Goal: Task Accomplishment & Management: Use online tool/utility

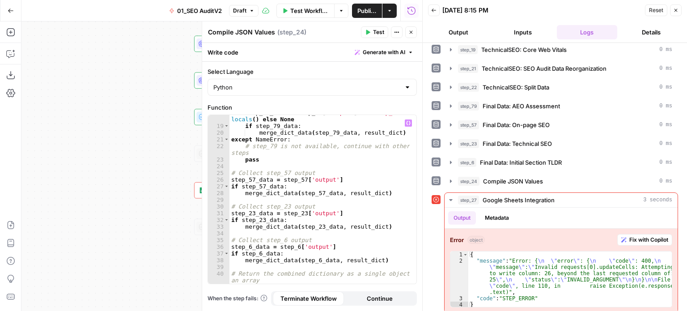
scroll to position [173, 0]
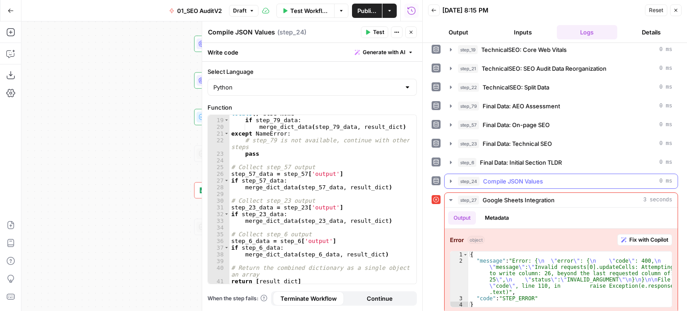
click at [529, 177] on span "Compile JSON Values" at bounding box center [513, 181] width 60 height 9
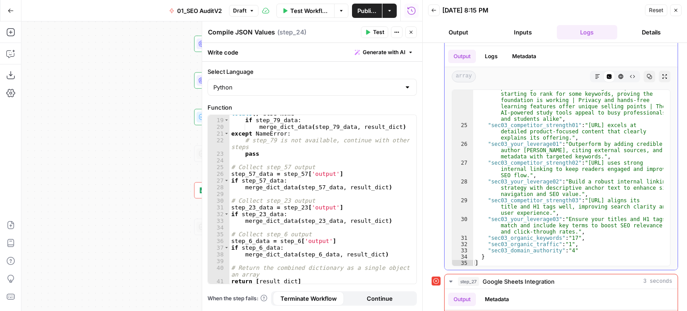
scroll to position [642, 0]
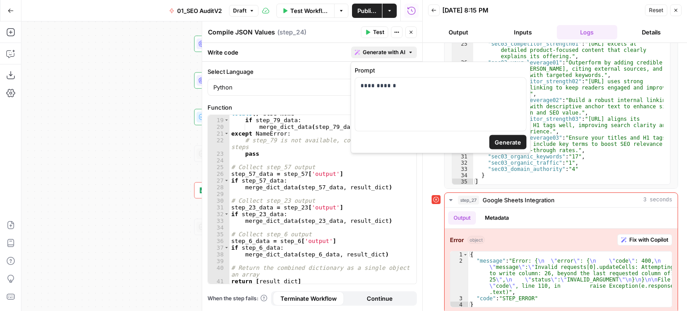
click at [396, 53] on span "Generate with AI" at bounding box center [384, 52] width 42 height 8
click at [421, 103] on div "**********" at bounding box center [440, 104] width 171 height 53
click at [498, 141] on span "Generate" at bounding box center [507, 142] width 26 height 9
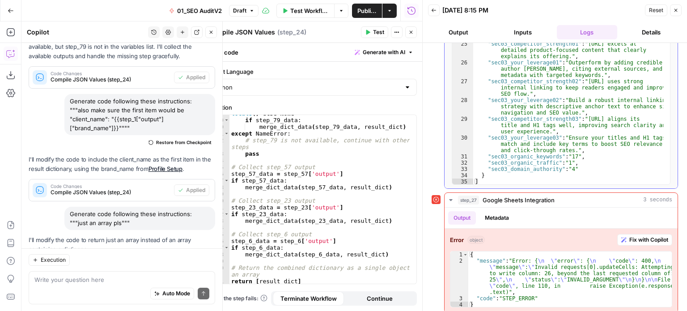
scroll to position [206, 0]
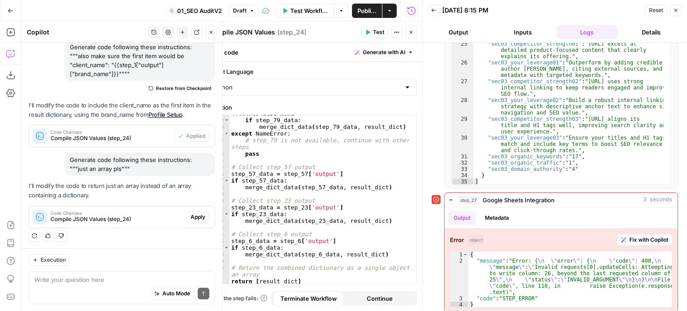
click at [193, 213] on span "Apply" at bounding box center [197, 217] width 15 height 8
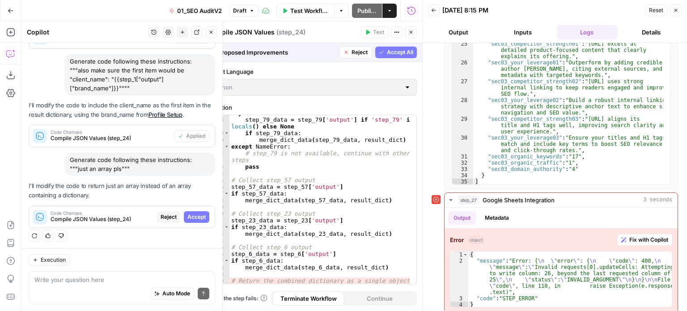
scroll to position [186, 0]
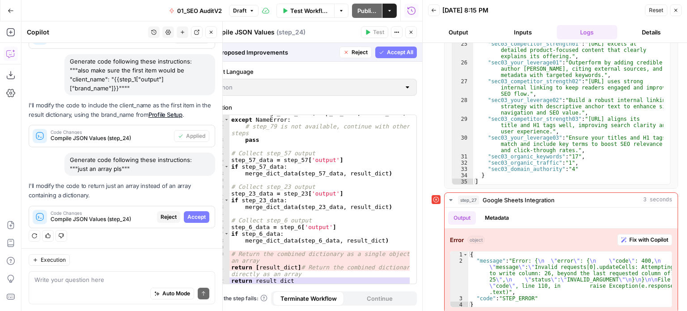
click at [188, 215] on span "Accept" at bounding box center [196, 217] width 18 height 8
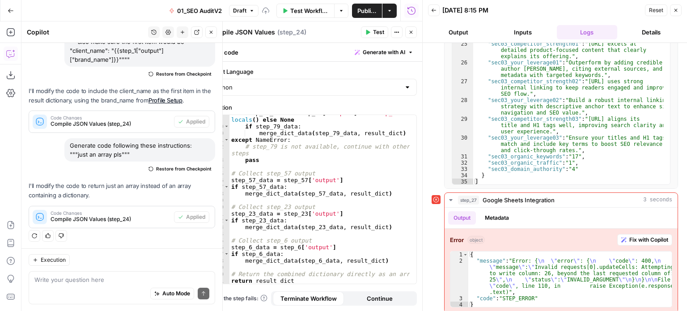
scroll to position [166, 0]
click at [369, 32] on icon "button" at bounding box center [368, 32] width 4 height 5
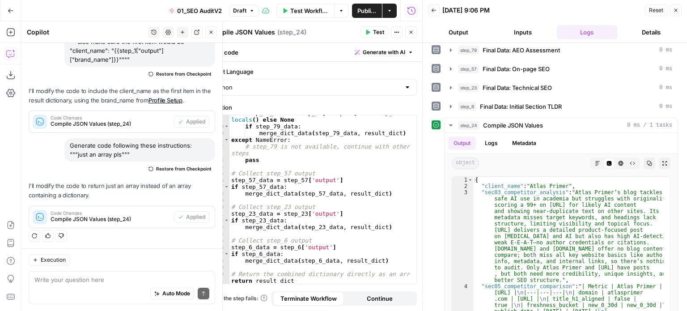
scroll to position [519, 0]
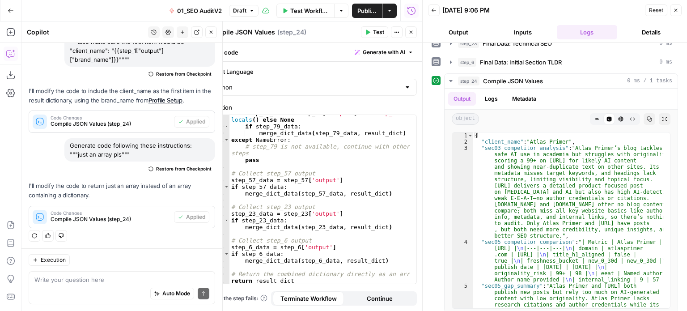
click at [213, 33] on icon "button" at bounding box center [210, 32] width 5 height 5
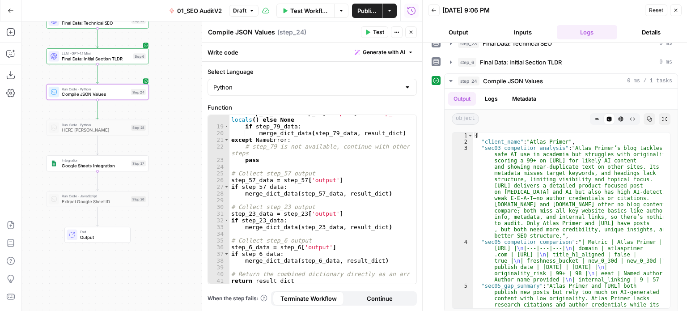
drag, startPoint x: 169, startPoint y: 169, endPoint x: 234, endPoint y: 95, distance: 98.8
click at [234, 95] on body "All About AI New Home Browse Insights Opportunities Your Data Recent Grids [[PE…" at bounding box center [343, 155] width 687 height 311
click at [139, 148] on button "Test" at bounding box center [135, 151] width 21 height 8
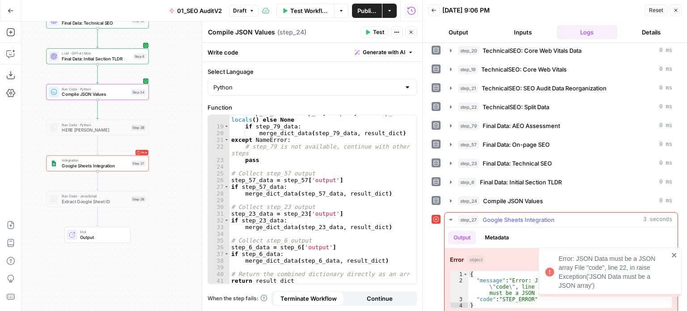
scroll to position [400, 0]
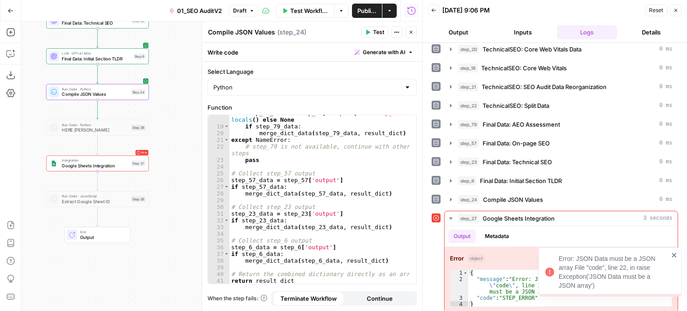
click at [676, 255] on icon "close" at bounding box center [674, 254] width 6 height 7
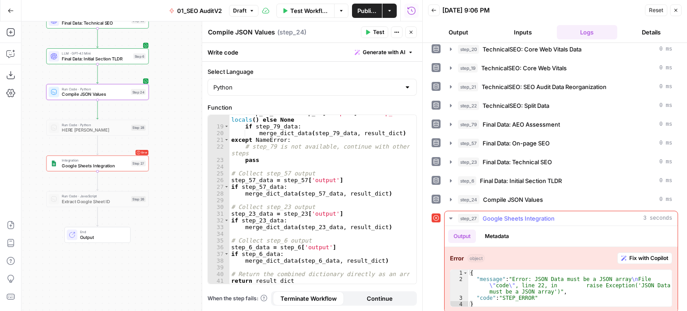
click at [638, 254] on span "Fix with Copilot" at bounding box center [648, 258] width 39 height 8
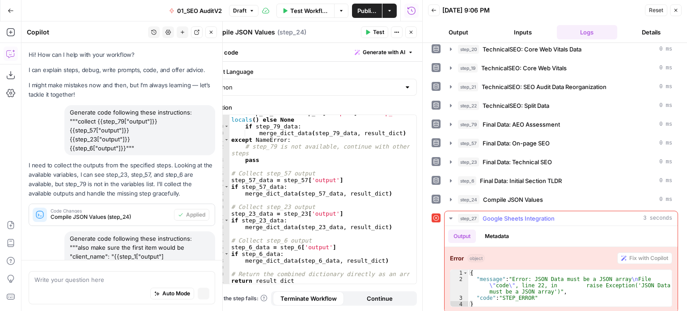
scroll to position [185, 0]
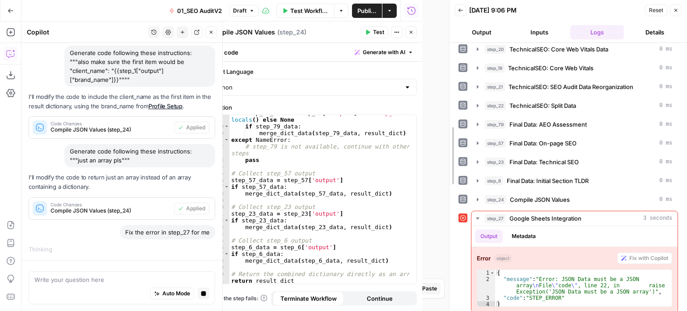
drag, startPoint x: 424, startPoint y: 94, endPoint x: 451, endPoint y: 89, distance: 27.3
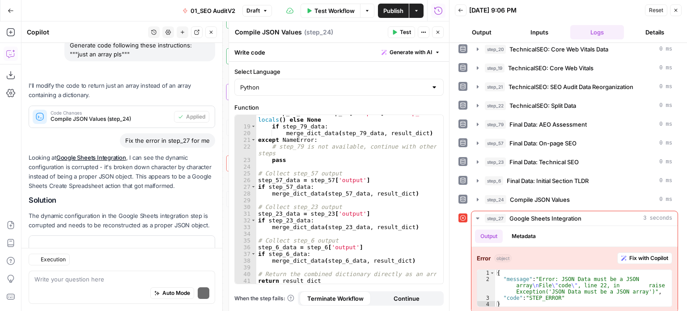
scroll to position [389, 0]
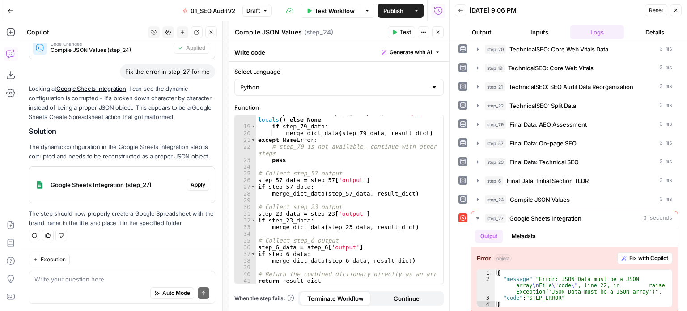
click at [192, 182] on span "Apply" at bounding box center [197, 185] width 15 height 8
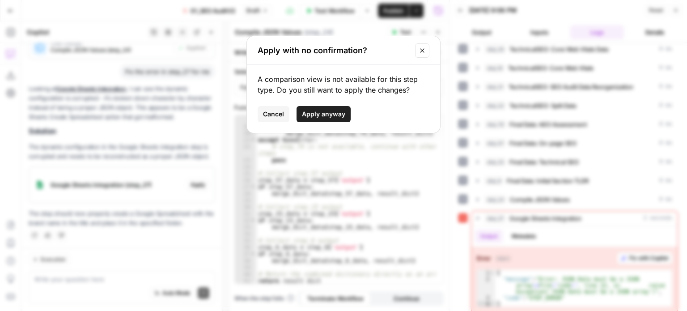
click at [334, 110] on span "Apply anyway" at bounding box center [323, 114] width 43 height 9
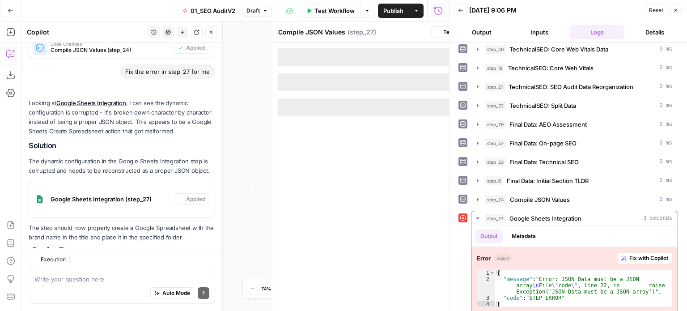
type textarea "Google Sheets Integration"
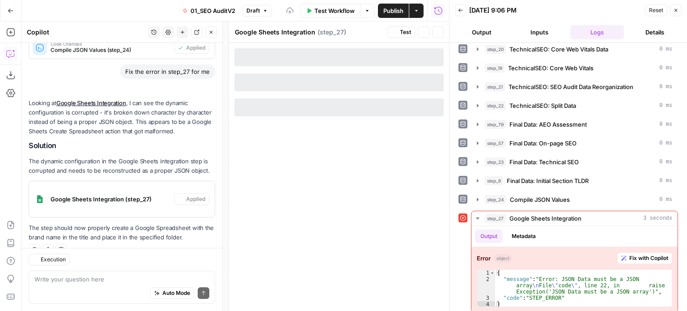
scroll to position [403, 0]
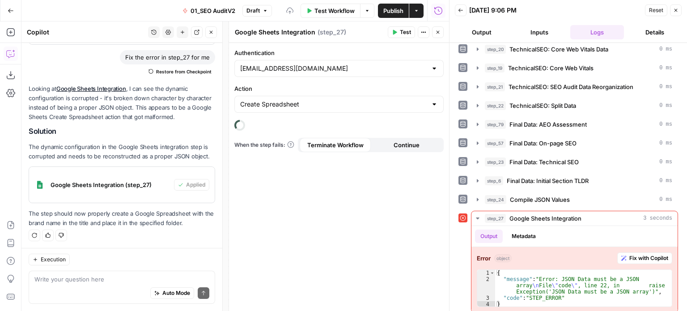
click at [677, 12] on icon "button" at bounding box center [675, 10] width 5 height 5
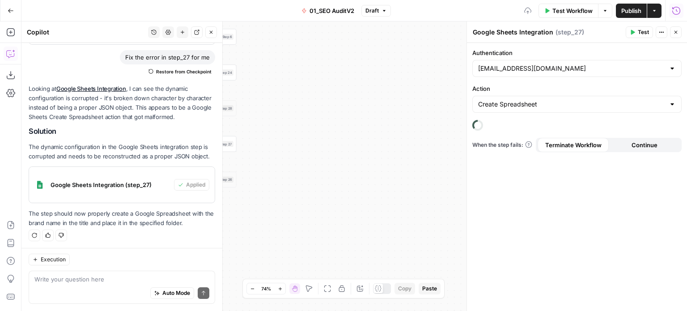
drag, startPoint x: 360, startPoint y: 198, endPoint x: 514, endPoint y: 175, distance: 155.9
click at [514, 175] on body "All About AI New Home Browse Insights Opportunities Your Data Recent Grids [[PE…" at bounding box center [343, 155] width 687 height 311
drag, startPoint x: 315, startPoint y: 205, endPoint x: 402, endPoint y: 179, distance: 90.9
click at [402, 179] on div "false false true true Workflow Set Inputs Inputs Workflow Prep: Get Brand Kit D…" at bounding box center [353, 165] width 665 height 289
drag, startPoint x: 364, startPoint y: 124, endPoint x: 417, endPoint y: 177, distance: 74.3
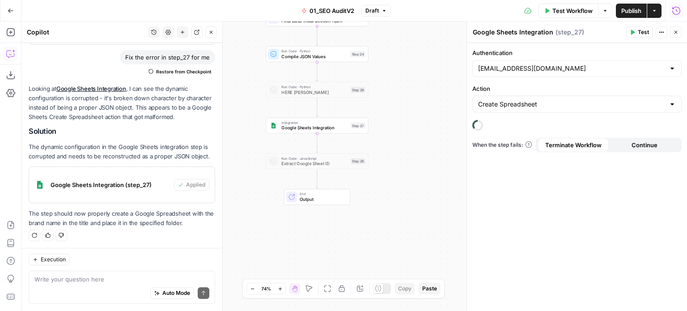
click at [408, 136] on div "false false true true Workflow Set Inputs Inputs Workflow Prep: Get Brand Kit D…" at bounding box center [353, 165] width 665 height 289
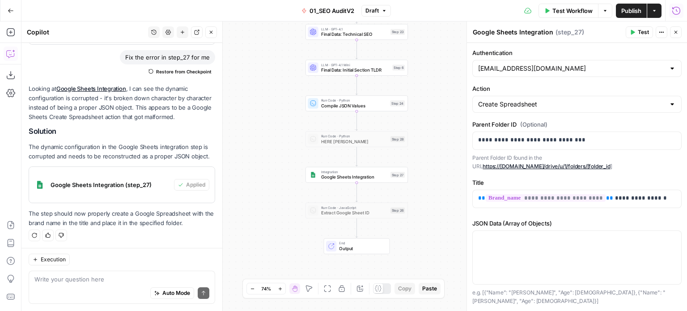
drag, startPoint x: 287, startPoint y: 177, endPoint x: 288, endPoint y: 185, distance: 8.6
click at [288, 185] on div "false false true true Workflow Set Inputs Inputs Workflow Prep: Get Brand Kit D…" at bounding box center [353, 165] width 665 height 289
click at [555, 243] on div at bounding box center [576, 257] width 208 height 53
click at [572, 245] on div at bounding box center [576, 257] width 208 height 53
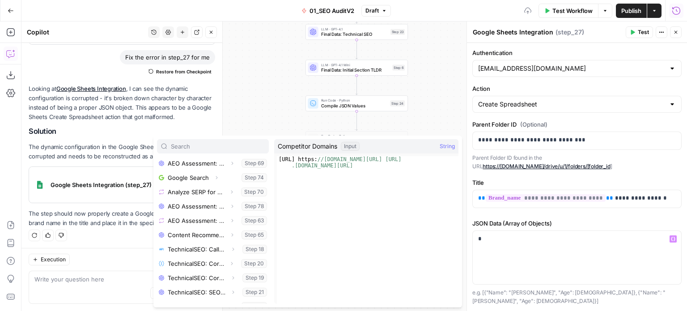
scroll to position [438, 0]
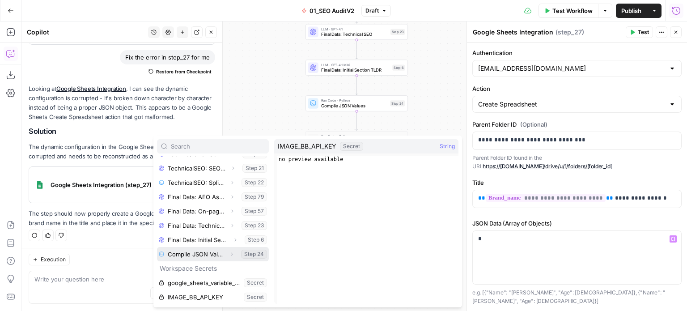
click at [229, 253] on icon "button" at bounding box center [231, 253] width 5 height 5
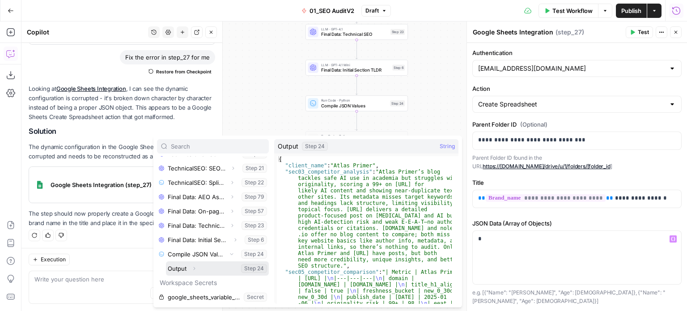
click at [190, 265] on button "Expand" at bounding box center [194, 268] width 12 height 12
click at [177, 267] on button "Select variable Output" at bounding box center [217, 268] width 103 height 14
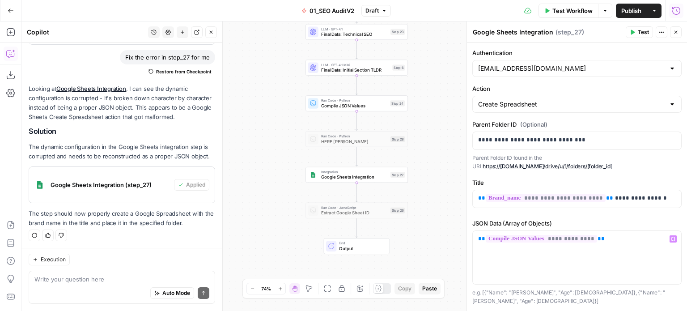
click at [634, 28] on button "Test" at bounding box center [638, 32] width 27 height 12
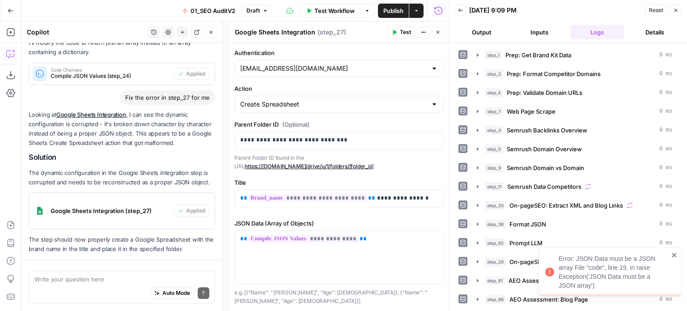
scroll to position [403, 0]
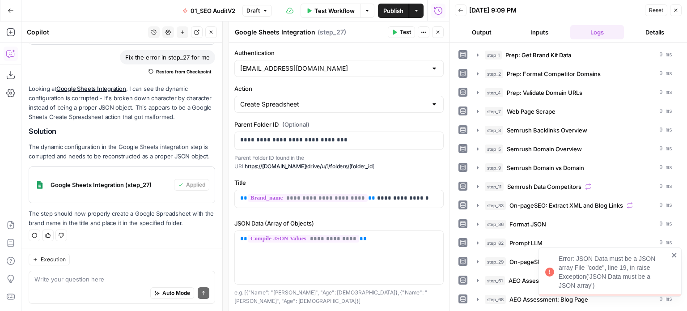
click at [672, 6] on button "Close" at bounding box center [676, 10] width 12 height 12
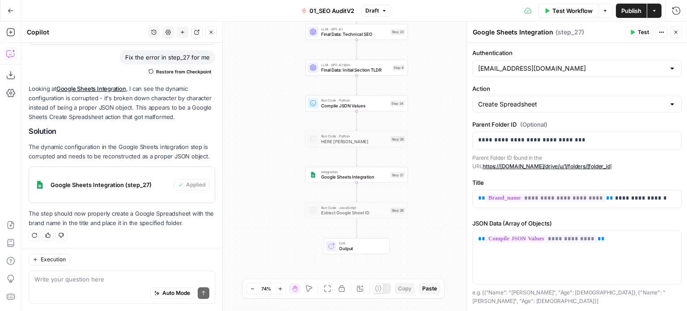
drag, startPoint x: 285, startPoint y: 190, endPoint x: 278, endPoint y: 170, distance: 20.9
click at [282, 184] on div "false false true true Workflow Set Inputs Inputs Workflow Prep: Get Brand Kit D…" at bounding box center [353, 165] width 665 height 289
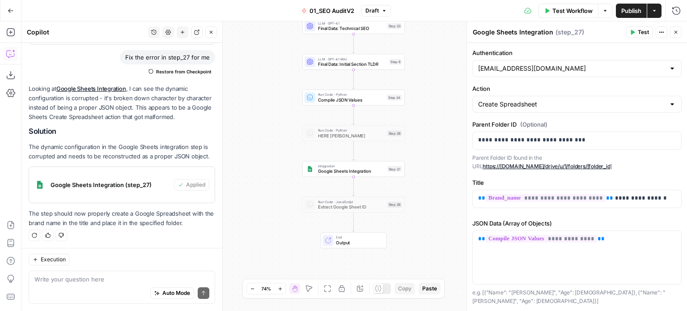
click at [215, 32] on button "Close" at bounding box center [211, 32] width 12 height 12
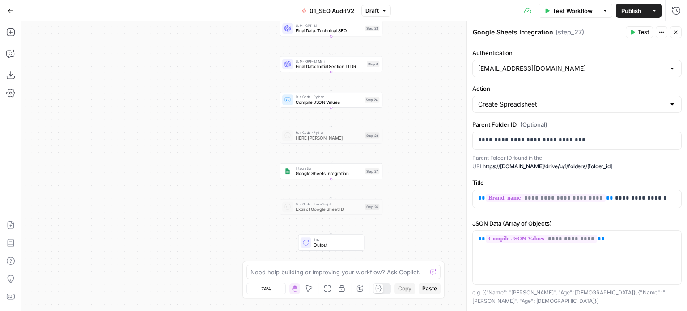
drag, startPoint x: 220, startPoint y: 172, endPoint x: 207, endPoint y: 172, distance: 12.5
click at [198, 171] on div "false false true true Workflow Set Inputs Inputs Workflow Prep: Get Brand Kit D…" at bounding box center [353, 165] width 665 height 289
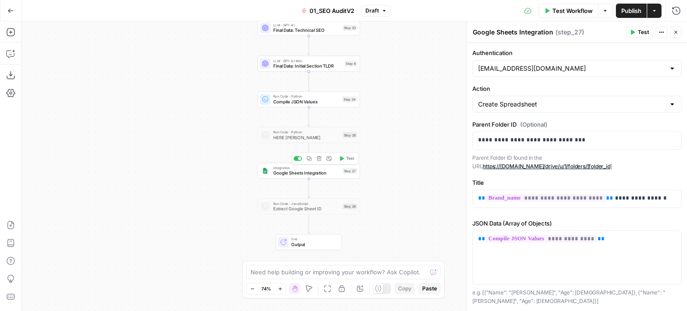
click at [287, 172] on span "Google Sheets Integration" at bounding box center [306, 172] width 67 height 7
click at [195, 170] on div "false false true true Workflow Set Inputs Inputs Workflow Prep: Get Brand Kit D…" at bounding box center [353, 165] width 665 height 289
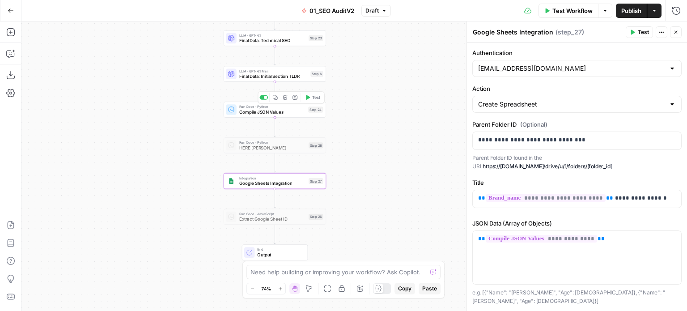
click at [268, 109] on span "Compile JSON Values" at bounding box center [272, 112] width 67 height 7
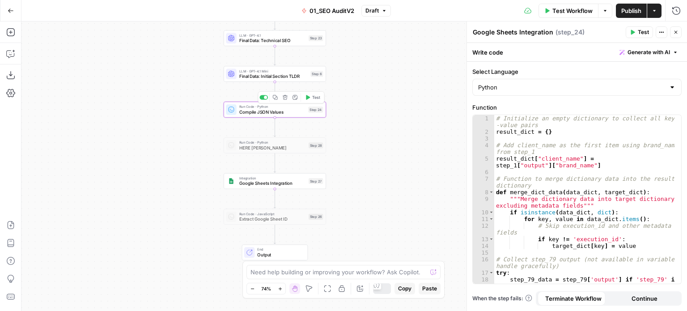
type textarea "Compile JSON Values"
click at [655, 50] on span "Generate with AI" at bounding box center [648, 52] width 42 height 8
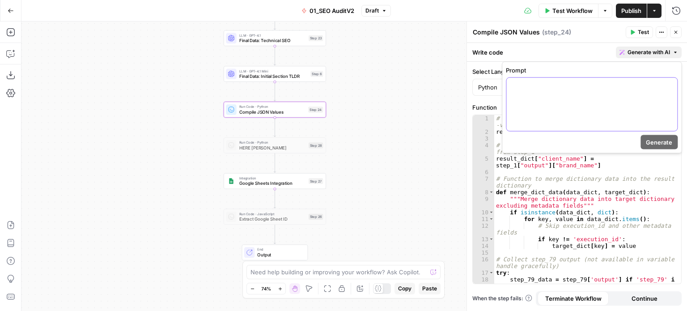
click at [613, 108] on div at bounding box center [591, 104] width 171 height 53
click at [649, 139] on span "Generate" at bounding box center [658, 142] width 26 height 9
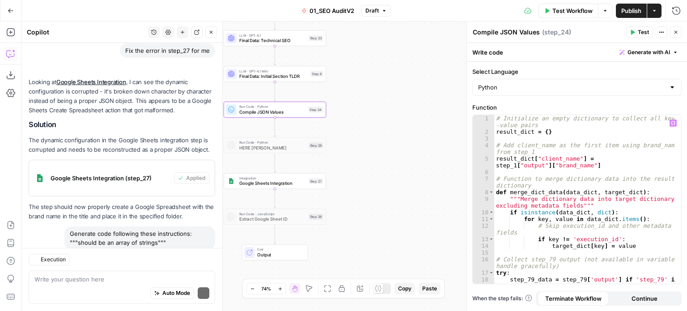
scroll to position [493, 0]
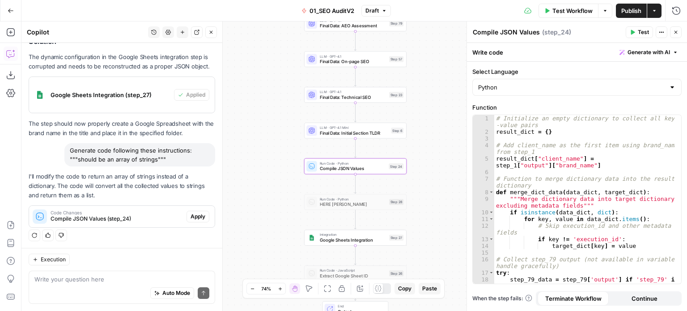
click at [194, 213] on span "Apply" at bounding box center [197, 216] width 15 height 8
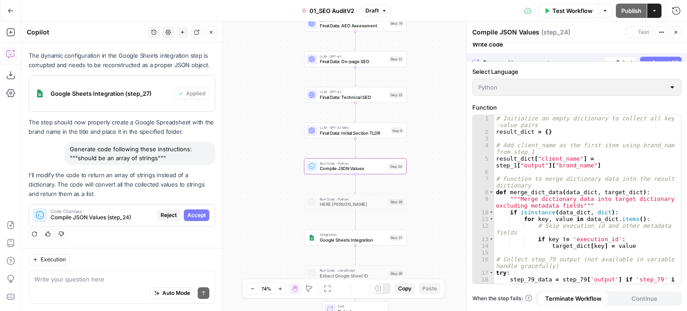
scroll to position [436, 0]
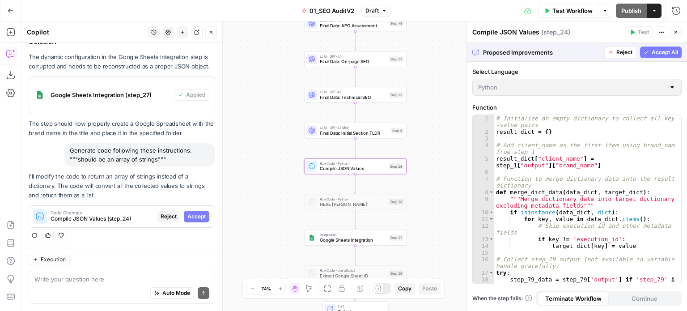
click at [194, 218] on span "Accept" at bounding box center [196, 216] width 18 height 8
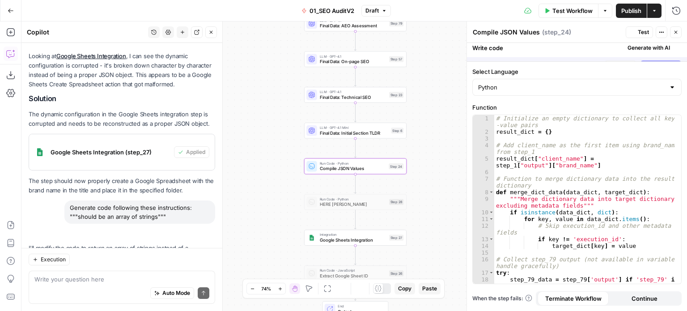
scroll to position [507, 0]
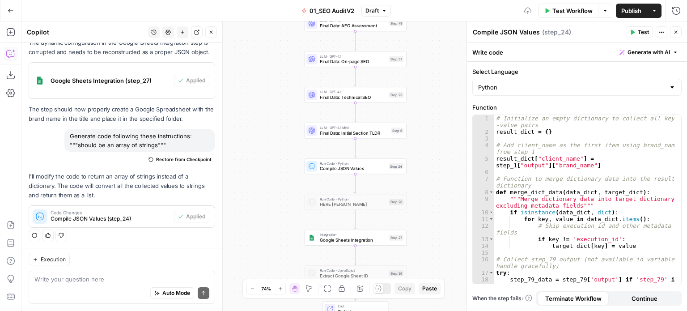
click at [641, 30] on span "Test" at bounding box center [642, 32] width 11 height 8
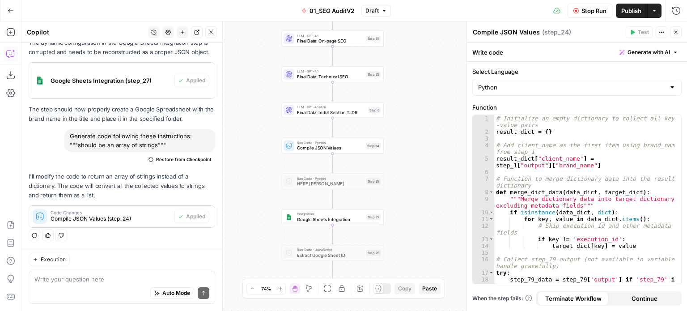
drag, startPoint x: 276, startPoint y: 143, endPoint x: 253, endPoint y: 123, distance: 30.7
click at [253, 123] on div "false false true true Workflow Set Inputs Inputs Workflow Prep: Get Brand Kit D…" at bounding box center [353, 165] width 665 height 289
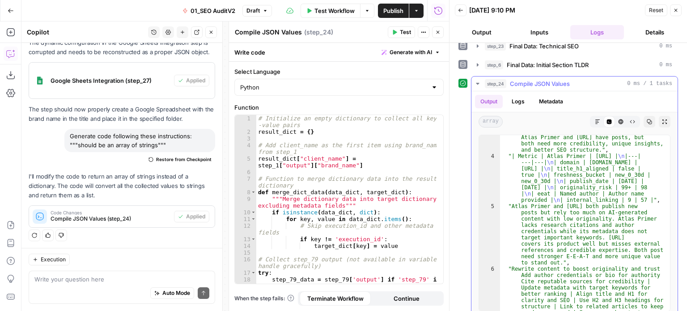
scroll to position [161, 0]
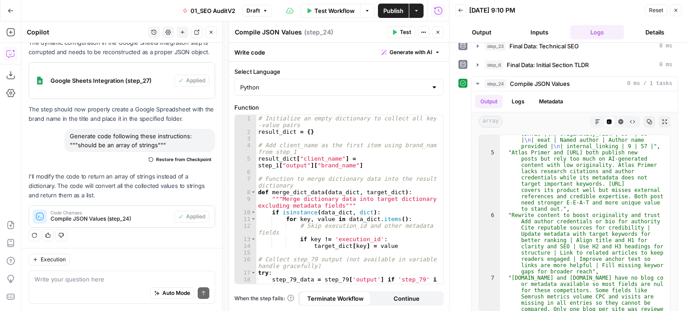
click at [371, 161] on div "# Initialize an empty dictionary to collect all key -value pairs result_dict = …" at bounding box center [346, 209] width 181 height 189
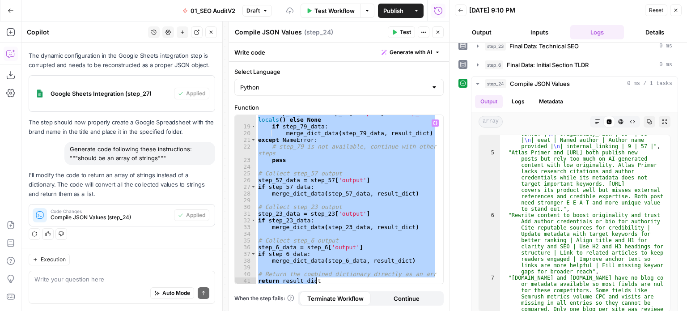
scroll to position [493, 0]
click at [371, 161] on div "step_79_data = step_79 [ 'output' ] if 'step_79' in locals ( ) else None if ste…" at bounding box center [346, 199] width 180 height 169
type textarea "****"
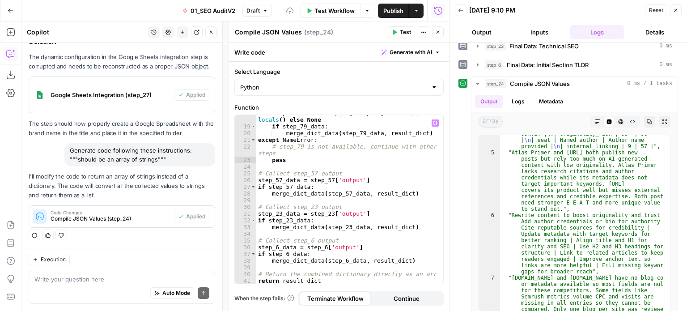
click at [403, 29] on span "Test" at bounding box center [405, 32] width 11 height 8
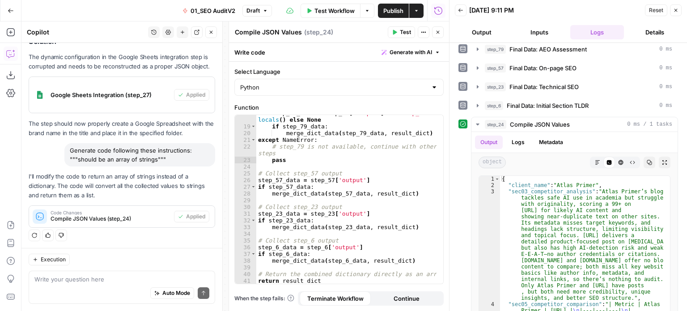
scroll to position [511, 0]
